Goal: Task Accomplishment & Management: Use online tool/utility

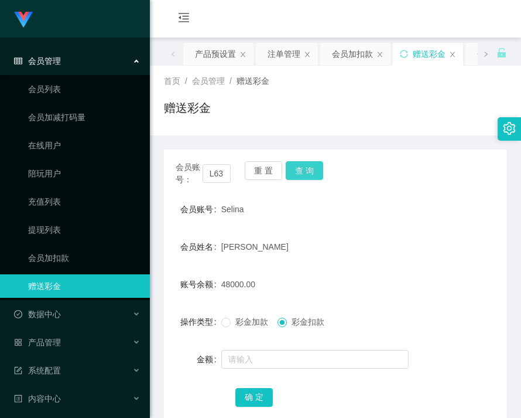
scroll to position [0, 7]
type input "L6371"
click at [306, 170] on button "查 询" at bounding box center [304, 170] width 37 height 19
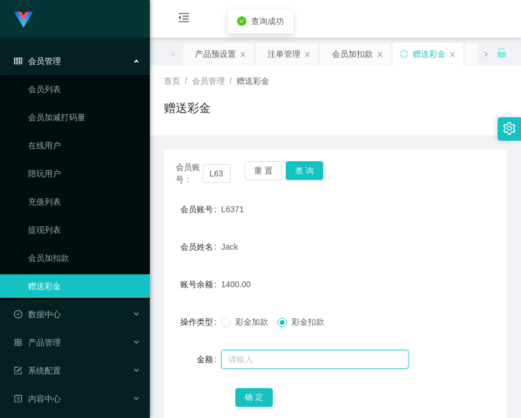
click at [283, 353] on input "text" at bounding box center [314, 359] width 187 height 19
type input "2400"
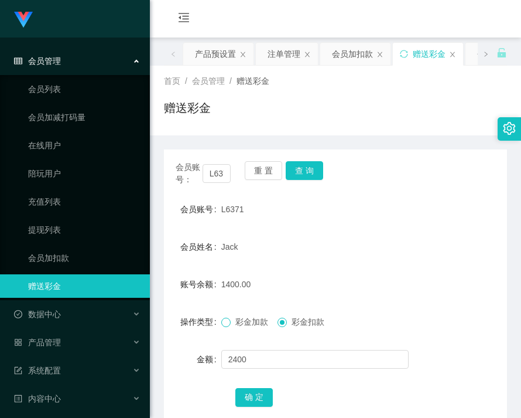
click at [225, 328] on div "彩金加款 彩金扣款" at bounding box center [321, 321] width 200 height 23
click at [255, 388] on button "确 定" at bounding box center [253, 397] width 37 height 19
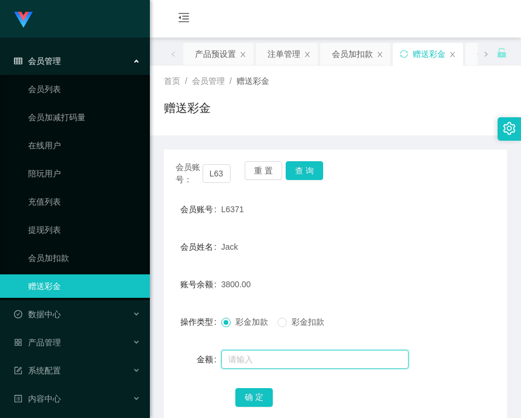
click at [291, 353] on input "text" at bounding box center [314, 359] width 187 height 19
type input "200"
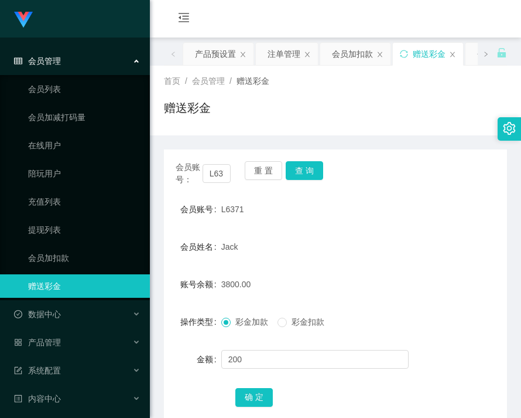
click at [259, 387] on div "确 定" at bounding box center [335, 396] width 200 height 23
click at [259, 389] on button "确 定" at bounding box center [253, 397] width 37 height 19
